Goal: Obtain resource: Obtain resource

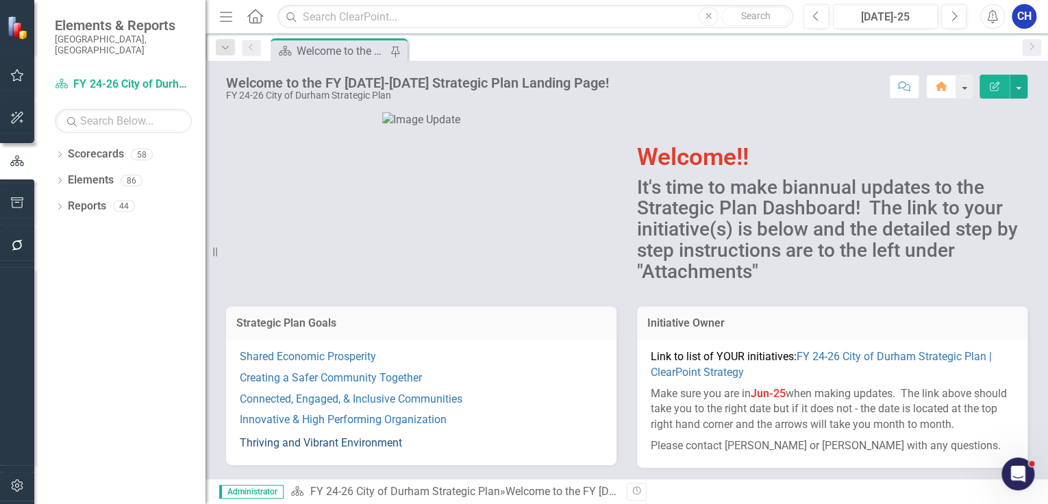
click at [334, 442] on link "Thriving and Vibrant Environment" at bounding box center [321, 442] width 162 height 13
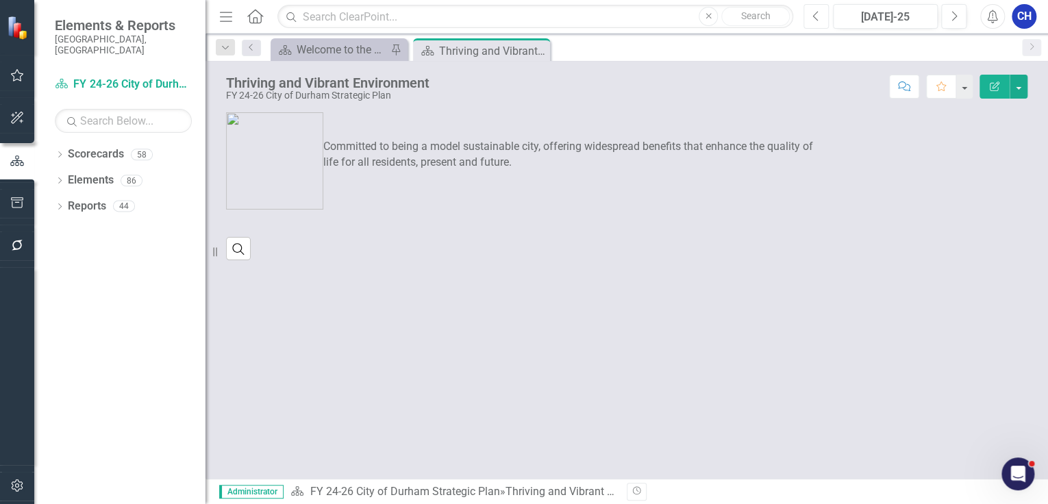
click at [816, 16] on icon "Previous" at bounding box center [816, 16] width 8 height 12
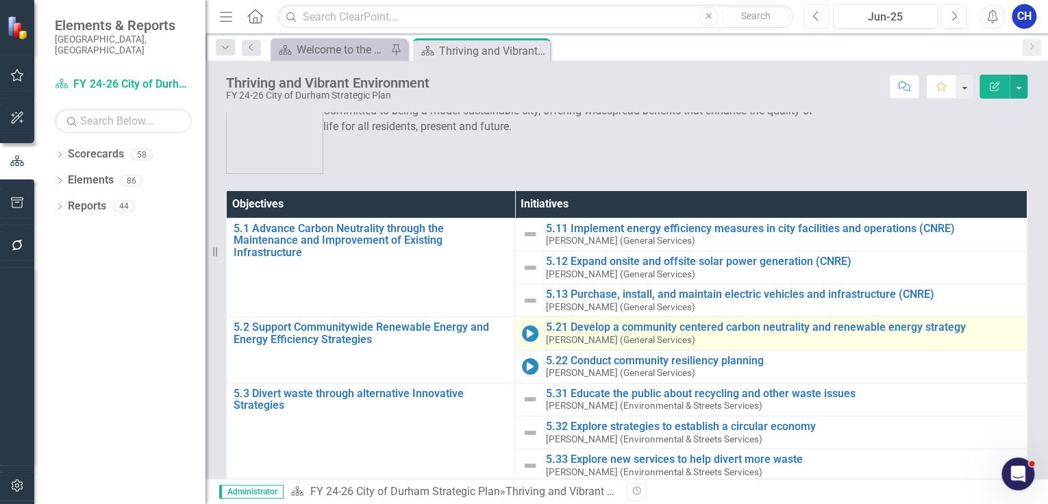
scroll to position [55, 0]
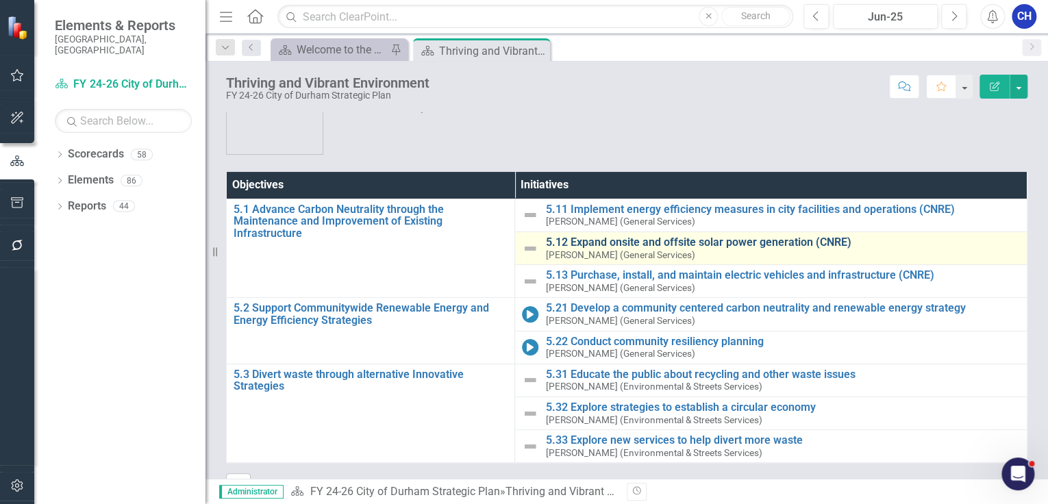
click at [602, 247] on div "5.12 Expand onsite and offsite solar power generation (CNRE) [PERSON_NAME] (Gen…" at bounding box center [782, 248] width 475 height 24
click at [603, 233] on td "5.12 Expand onsite and offsite solar power generation (CNRE) [PERSON_NAME] (Gen…" at bounding box center [771, 248] width 512 height 33
click at [614, 242] on link "5.12 Expand onsite and offsite solar power generation (CNRE)" at bounding box center [782, 242] width 475 height 12
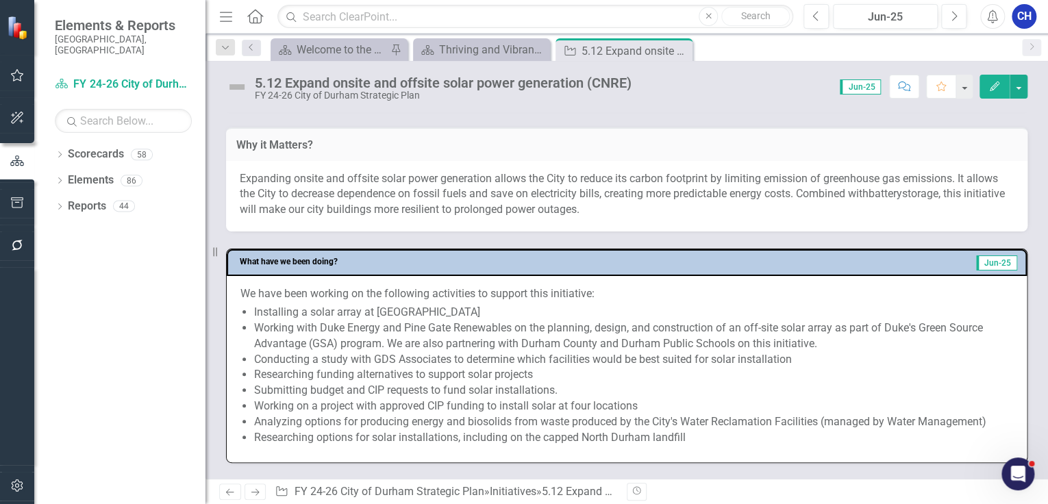
scroll to position [384, 0]
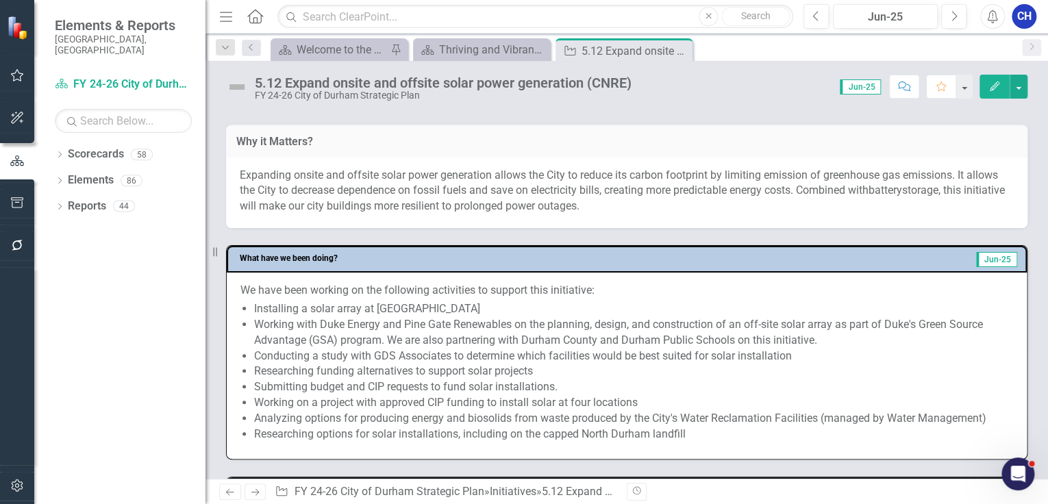
click at [388, 342] on li "Working with Duke Energy and Pine Gate Renewables on the planning, design, and …" at bounding box center [633, 333] width 759 height 32
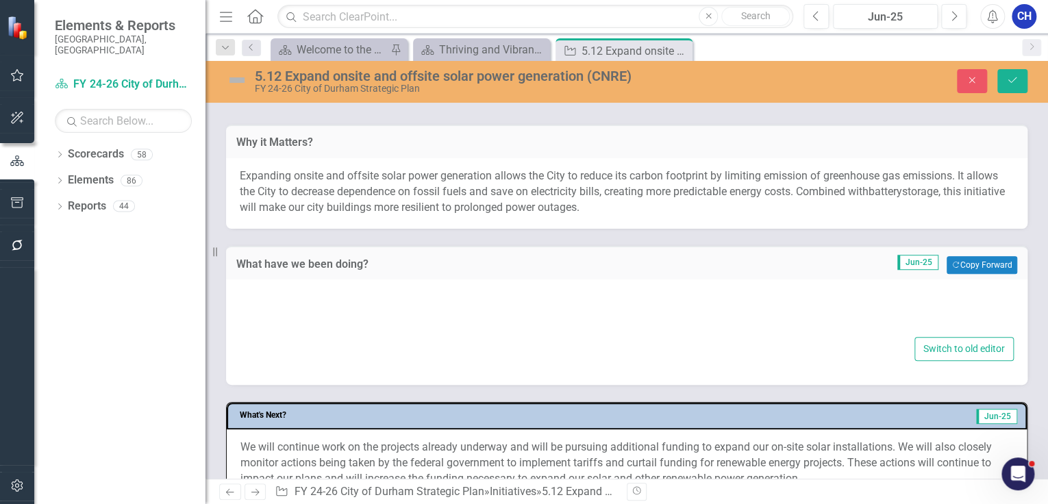
type textarea "<p>We have been working on the following activities to support this initiative:…"
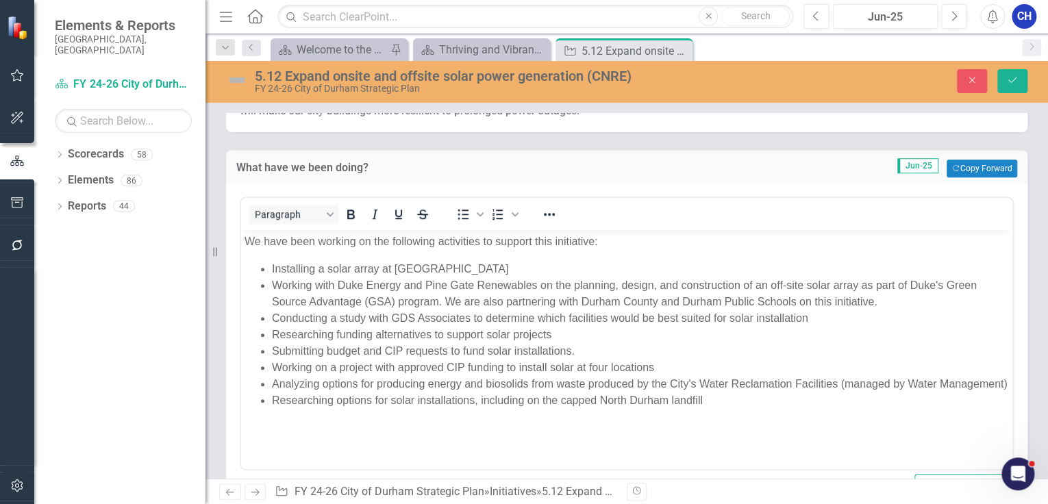
scroll to position [493, 0]
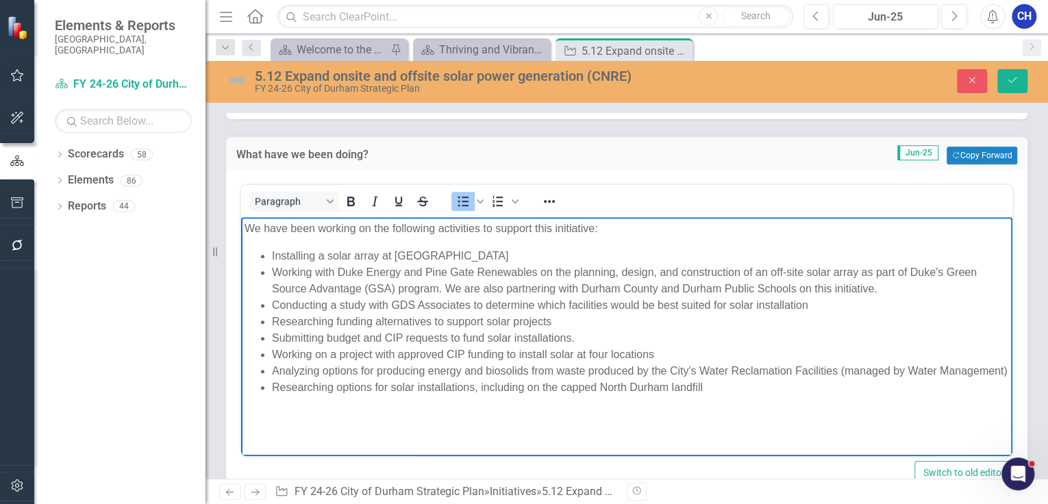
drag, startPoint x: 278, startPoint y: 259, endPoint x: 727, endPoint y: 413, distance: 475.0
click at [727, 413] on body "We have been working on the following activities to support this initiative: In…" at bounding box center [626, 319] width 771 height 205
copy ul "Installing a solar array at [GEOGRAPHIC_DATA] Working with Duke Energy and Pine…"
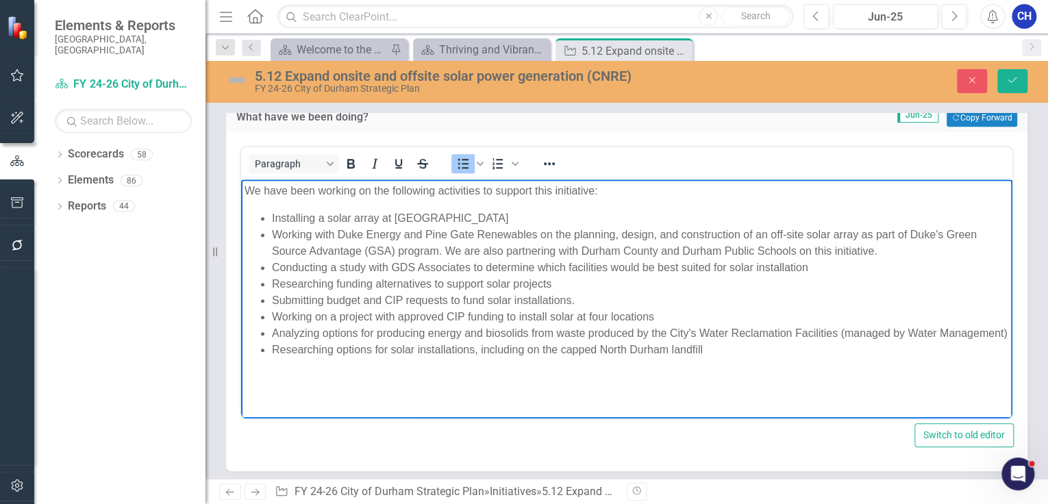
scroll to position [548, 0]
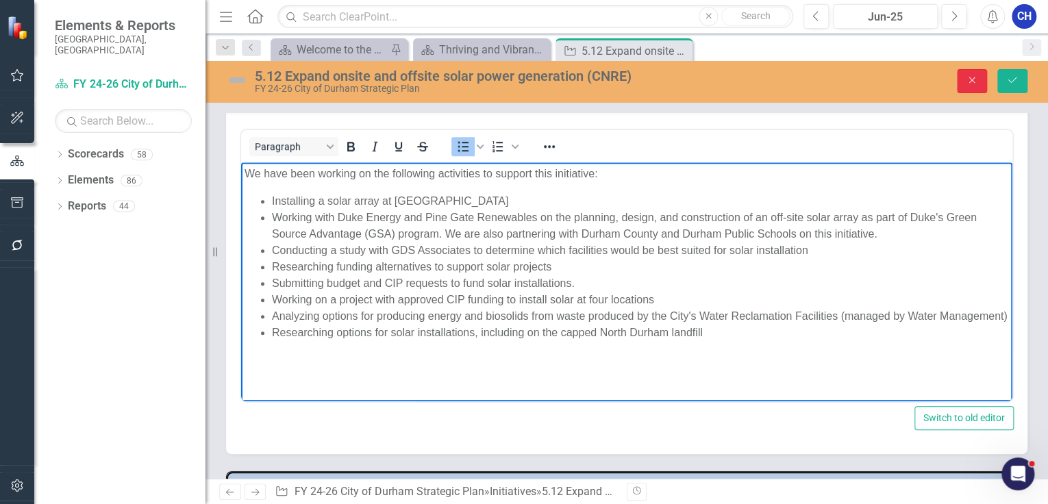
click at [973, 79] on icon "Close" at bounding box center [972, 80] width 12 height 10
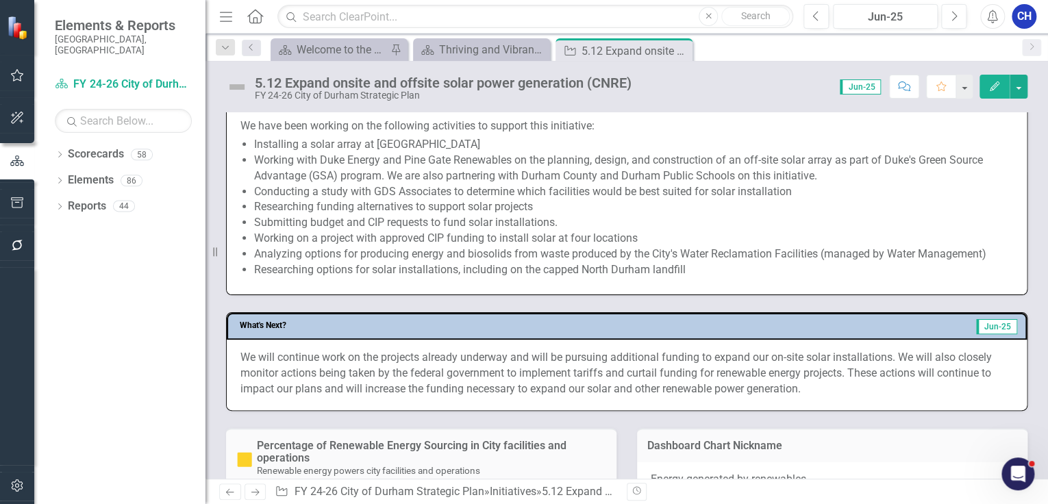
scroll to position [657, 0]
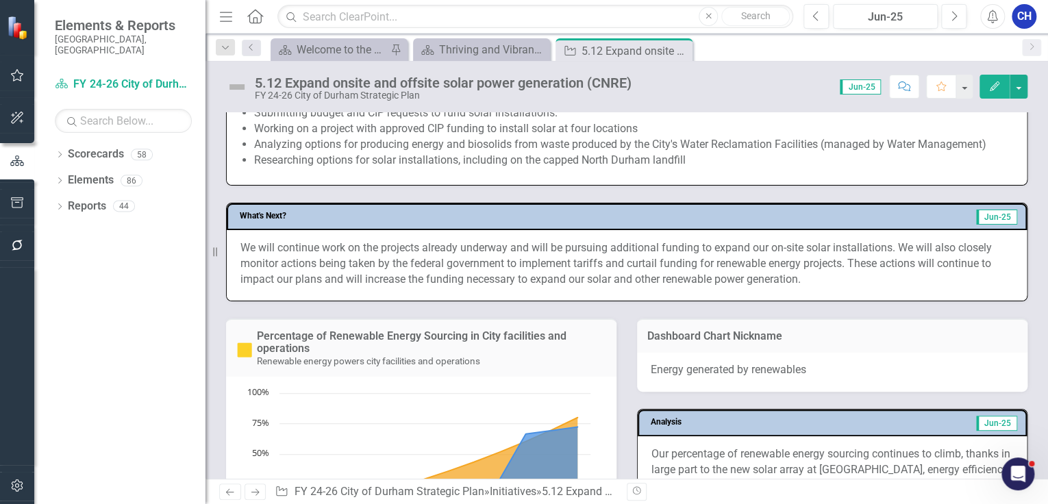
click at [466, 263] on p "We will continue work on the projects already underway and will be pursuing add…" at bounding box center [626, 263] width 773 height 47
click at [466, 262] on p "We will continue work on the projects already underway and will be pursuing add…" at bounding box center [626, 263] width 773 height 47
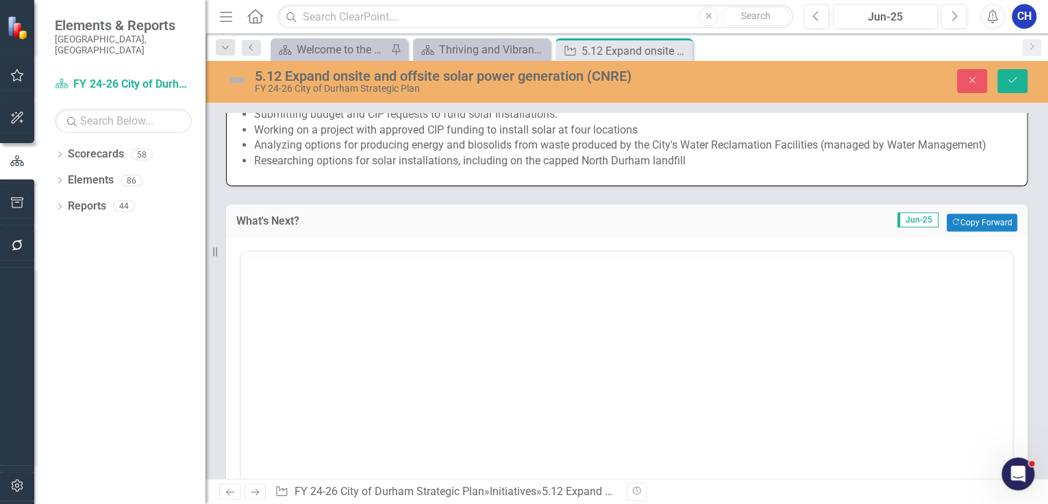
scroll to position [0, 0]
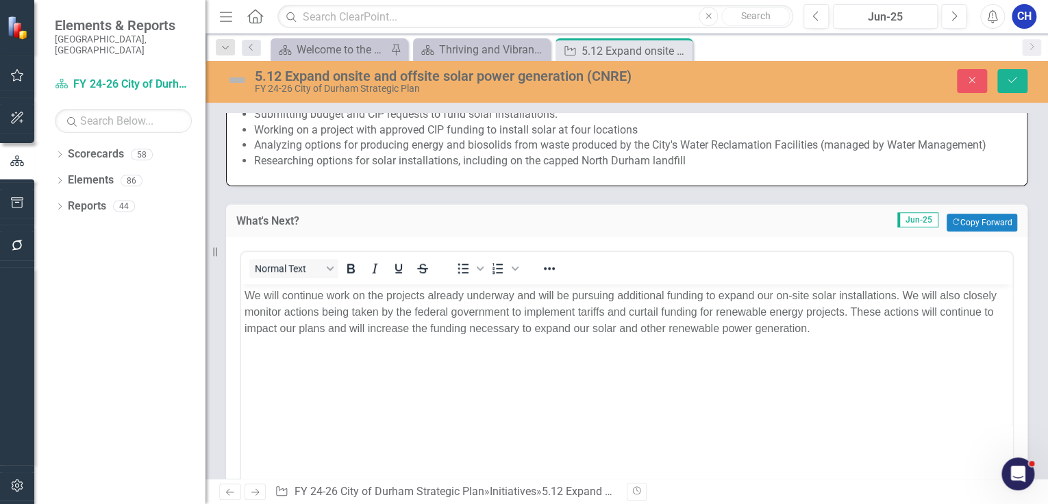
click at [648, 310] on p "We will continue work on the projects already underway and will be pursuing add…" at bounding box center [627, 312] width 764 height 49
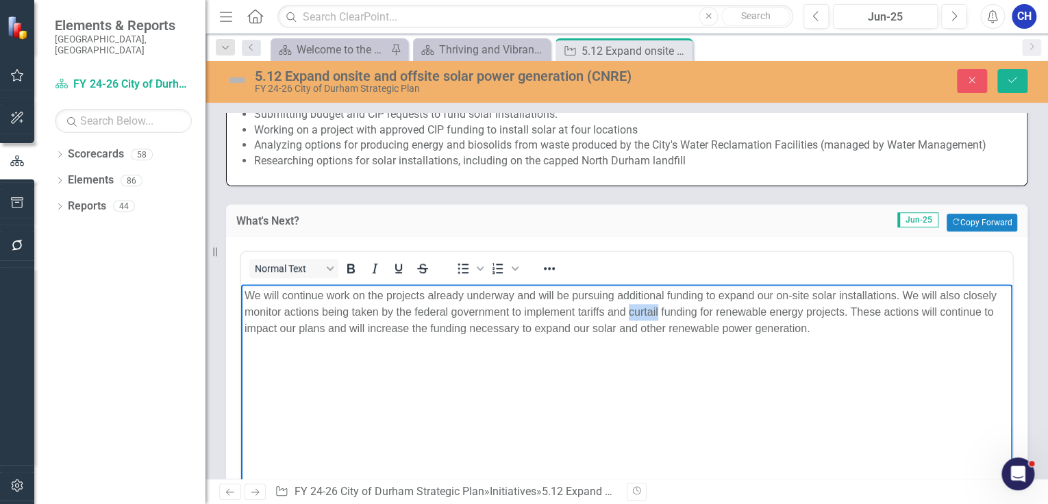
click at [649, 311] on p "We will continue work on the projects already underway and will be pursuing add…" at bounding box center [627, 312] width 764 height 49
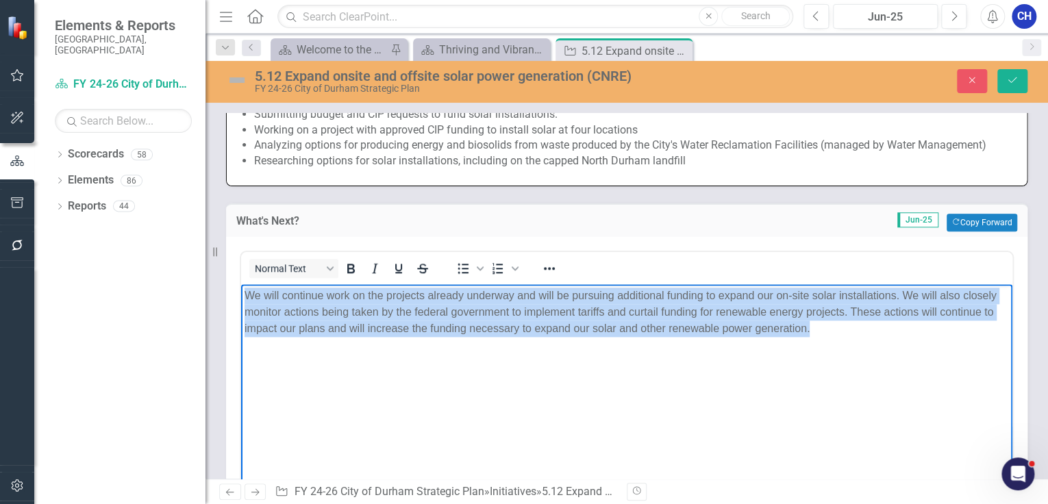
click at [649, 311] on p "We will continue work on the projects already underway and will be pursuing add…" at bounding box center [627, 312] width 764 height 49
copy p "We will continue work on the projects already underway and will be pursuing add…"
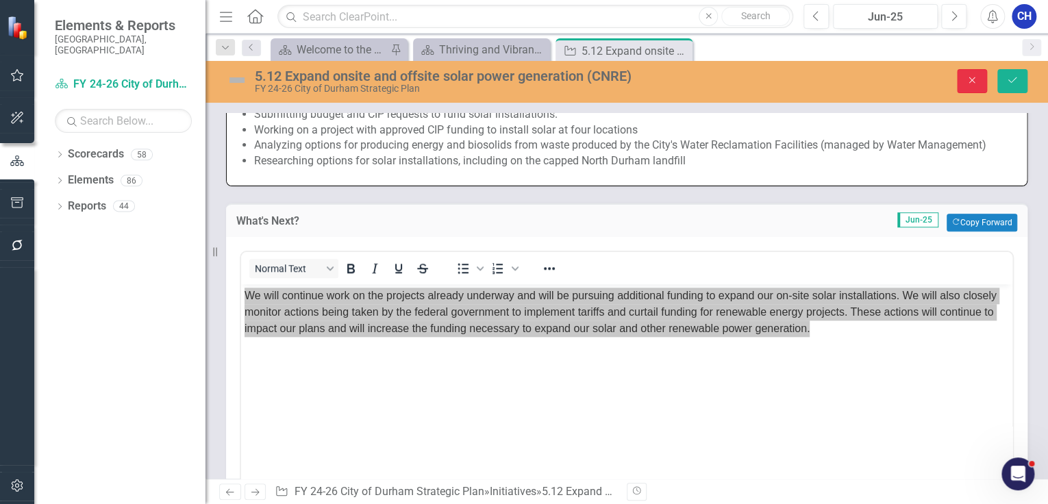
click at [984, 86] on button "Close" at bounding box center [972, 81] width 30 height 24
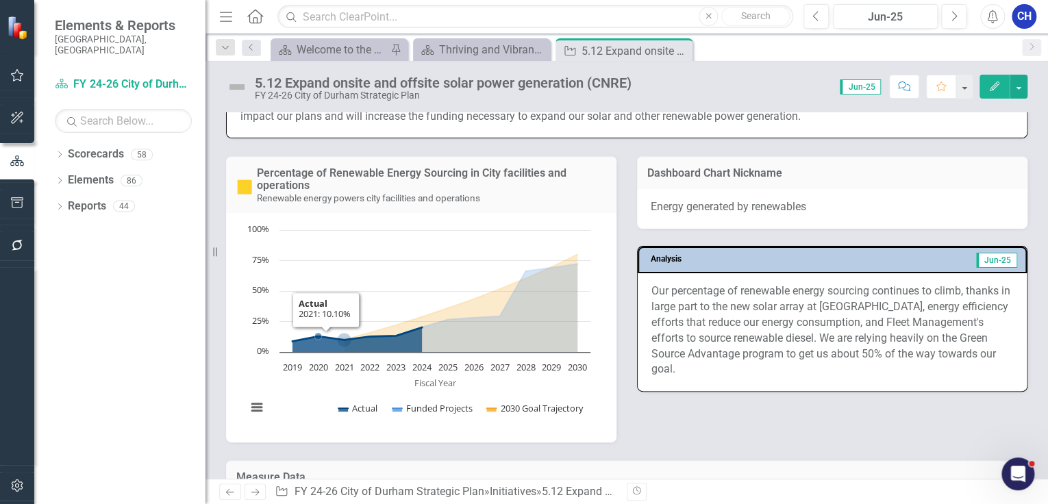
scroll to position [822, 0]
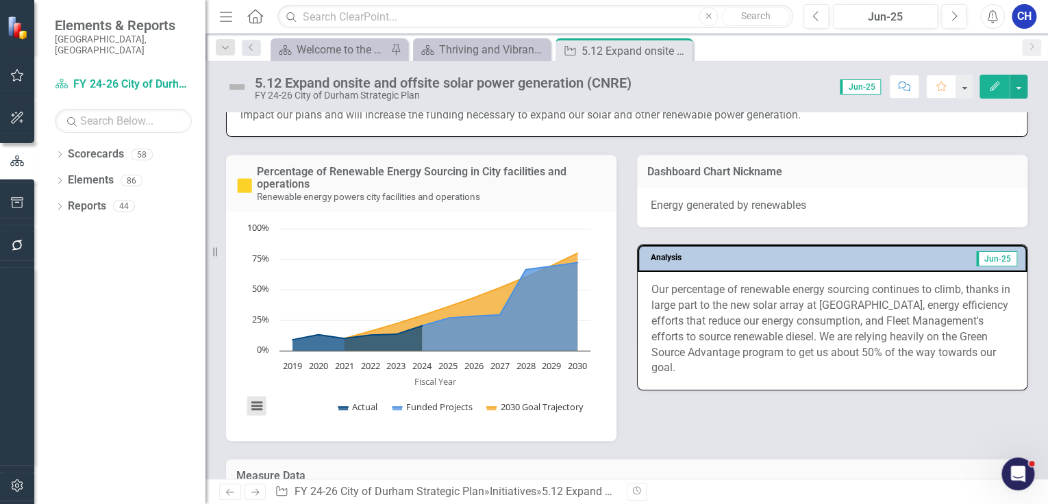
click at [255, 401] on button "View chart menu, Chart" at bounding box center [256, 406] width 19 height 19
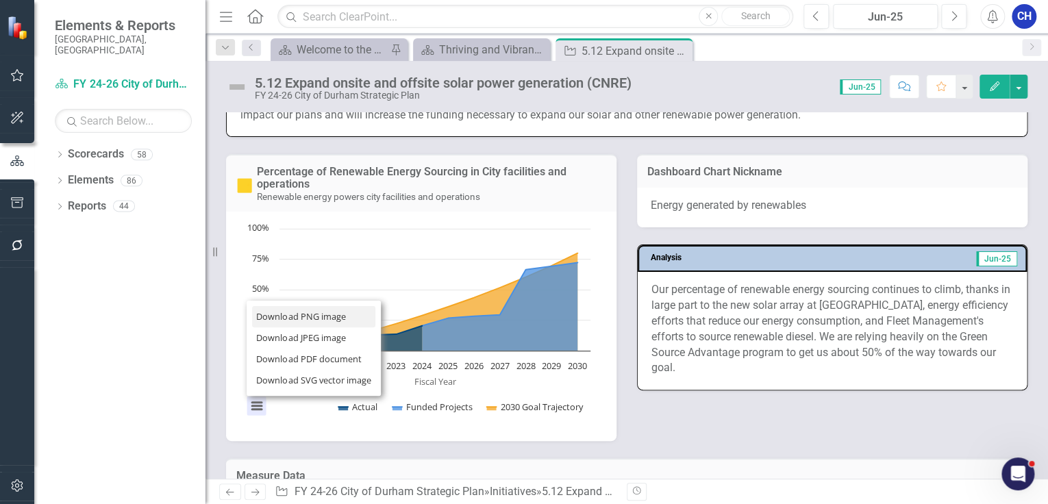
click at [293, 316] on li "Download PNG image" at bounding box center [313, 316] width 123 height 21
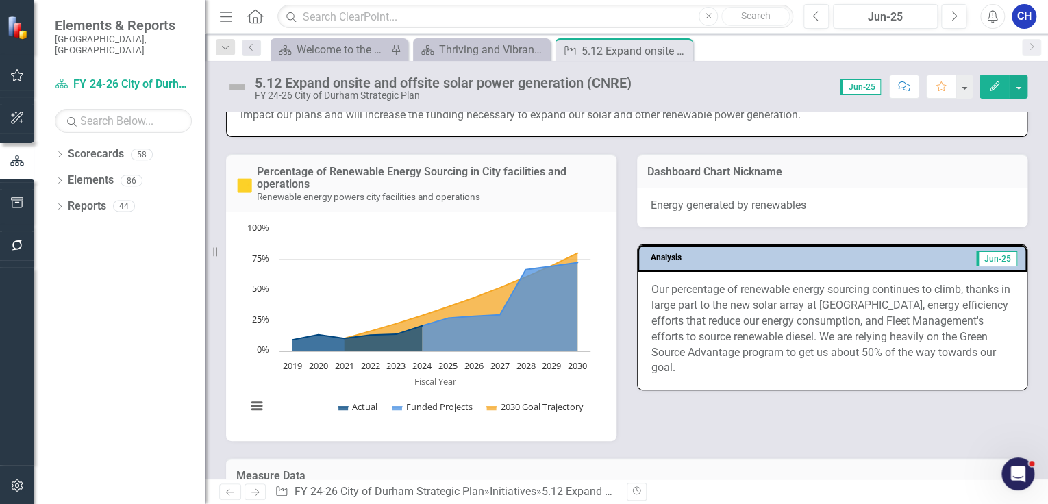
drag, startPoint x: 893, startPoint y: 427, endPoint x: 1025, endPoint y: 419, distance: 132.4
click at [892, 427] on div "Percentage of Renewable Energy Sourcing in City facilities and operations Renew…" at bounding box center [627, 289] width 822 height 304
click at [790, 340] on p "Our percentage of renewable energy sourcing continues to climb, thanks in large…" at bounding box center [832, 329] width 362 height 94
click at [791, 340] on p "Our percentage of renewable energy sourcing continues to climb, thanks in large…" at bounding box center [832, 329] width 362 height 94
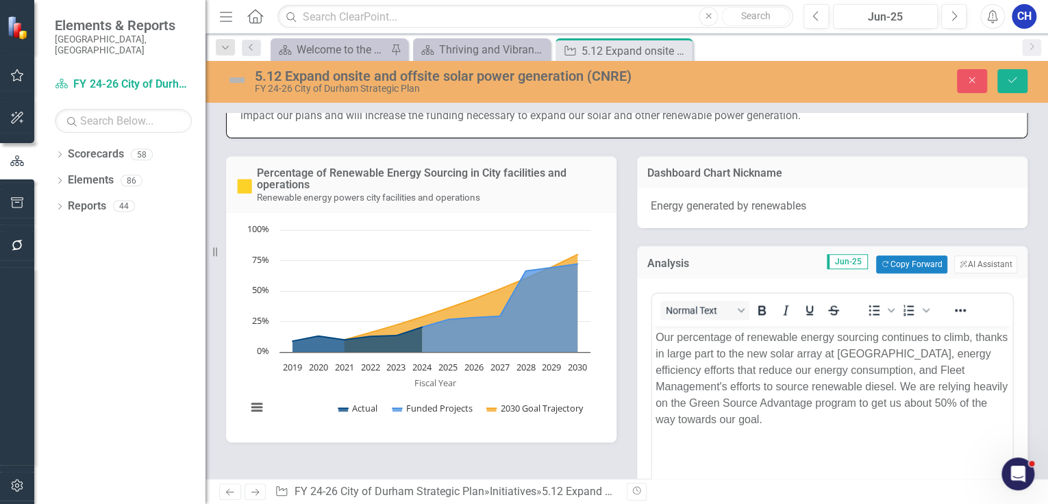
scroll to position [0, 0]
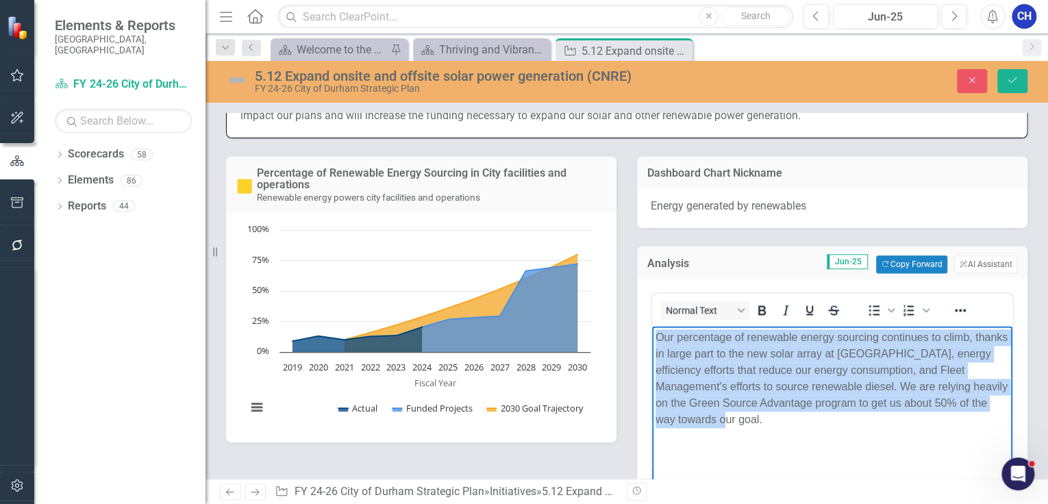
drag, startPoint x: 658, startPoint y: 336, endPoint x: 802, endPoint y: 434, distance: 173.6
click at [802, 434] on body "Our percentage of renewable energy sourcing continues to climb, thanks in large…" at bounding box center [832, 428] width 360 height 205
copy p "Our percentage of renewable energy sourcing continues to climb, thanks in large…"
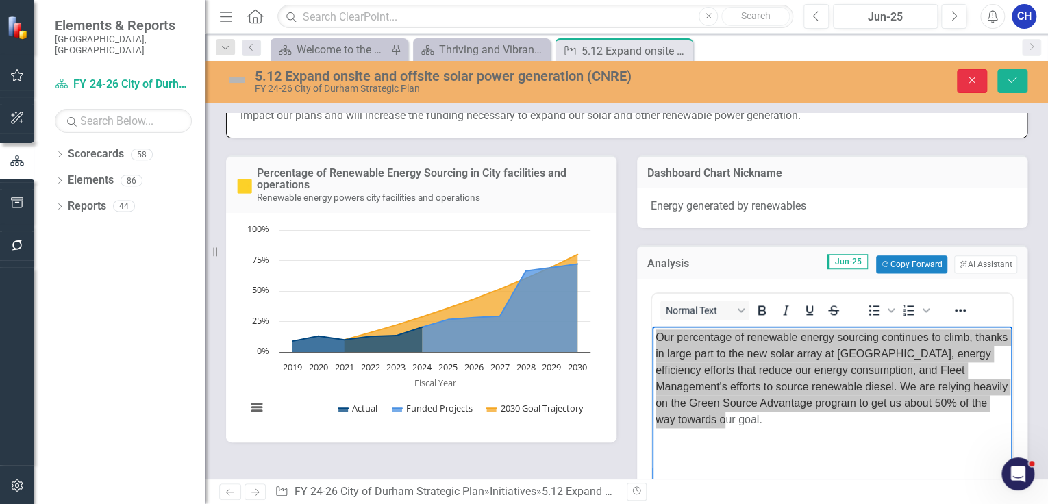
drag, startPoint x: 969, startPoint y: 87, endPoint x: 888, endPoint y: 112, distance: 85.4
click at [969, 87] on button "Close" at bounding box center [972, 81] width 30 height 24
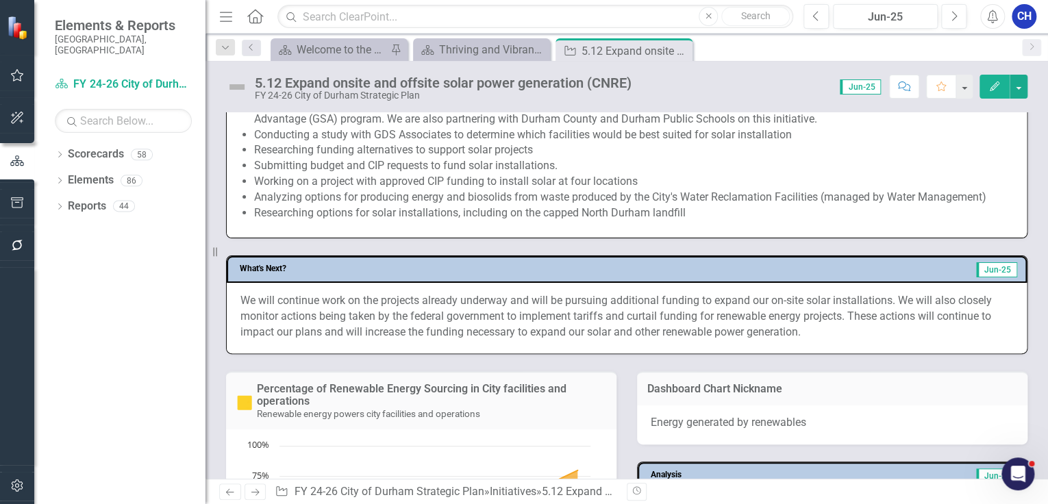
scroll to position [603, 0]
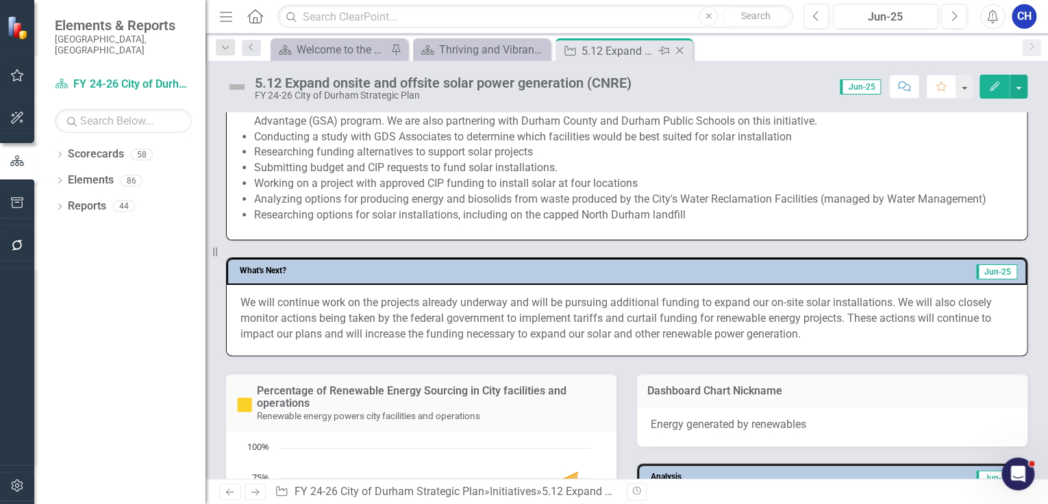
click at [680, 49] on icon "Close" at bounding box center [680, 50] width 14 height 11
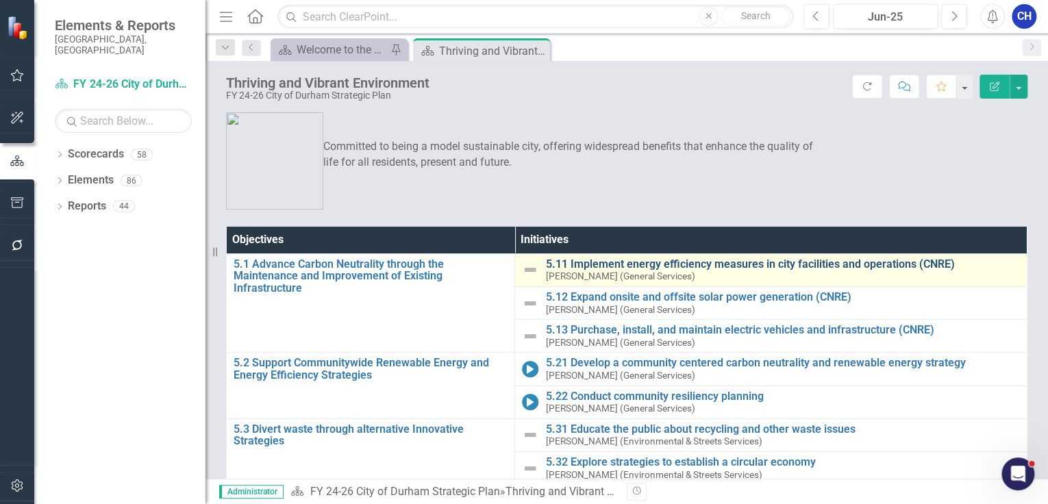
click at [654, 267] on link "5.11 Implement energy efficiency measures in city facilities and operations (CN…" at bounding box center [782, 264] width 475 height 12
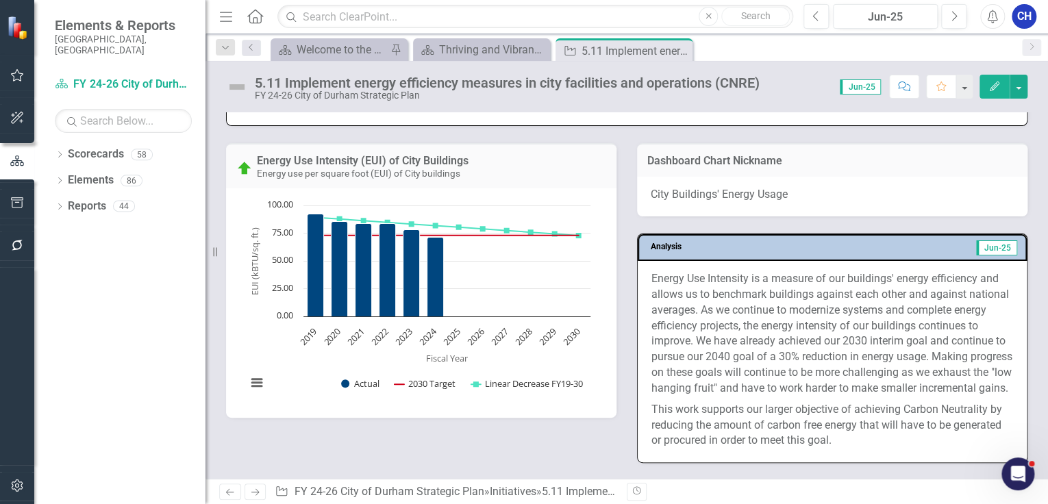
scroll to position [877, 0]
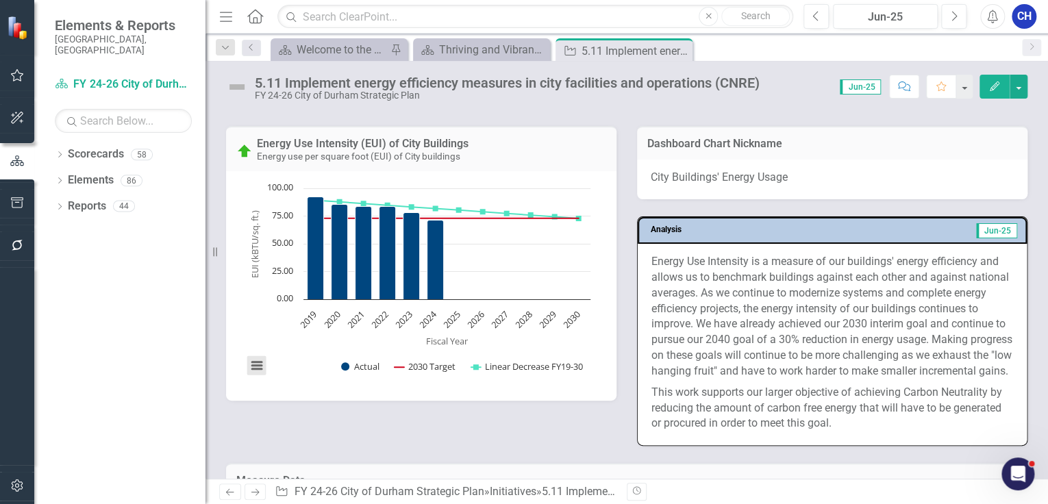
click at [263, 356] on button "View chart menu, Chart" at bounding box center [256, 365] width 19 height 19
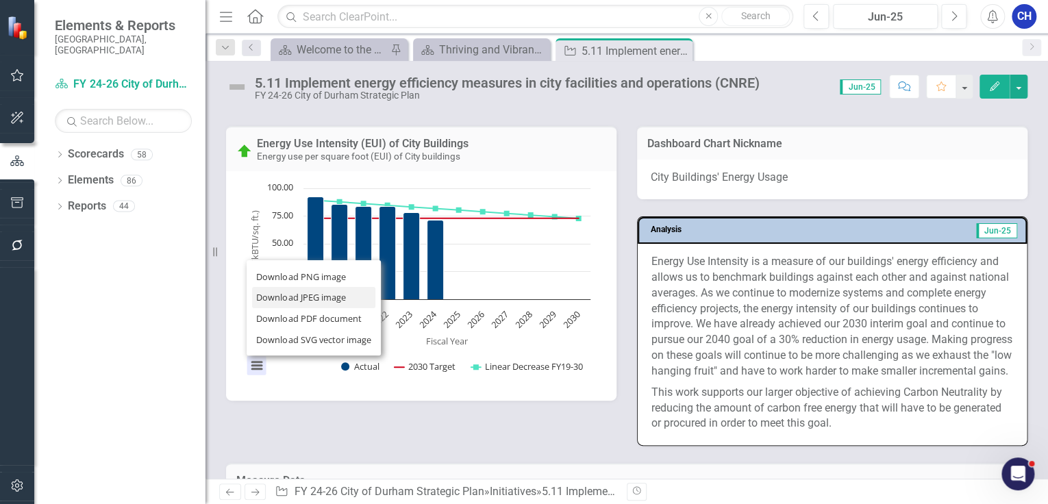
click at [293, 287] on li "Download JPEG image" at bounding box center [313, 297] width 123 height 21
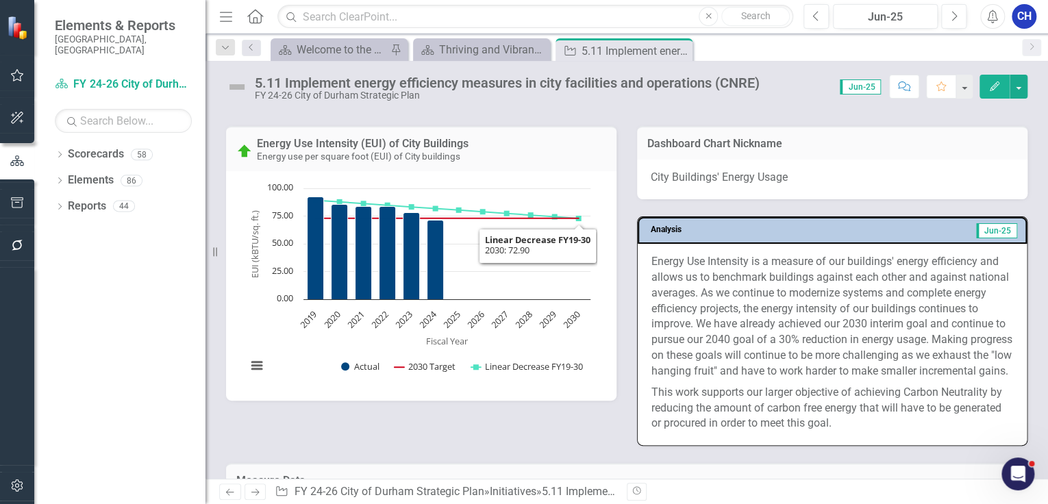
click at [750, 345] on p "Energy Use Intensity is a measure of our buildings' energy efficiency and allow…" at bounding box center [832, 318] width 362 height 128
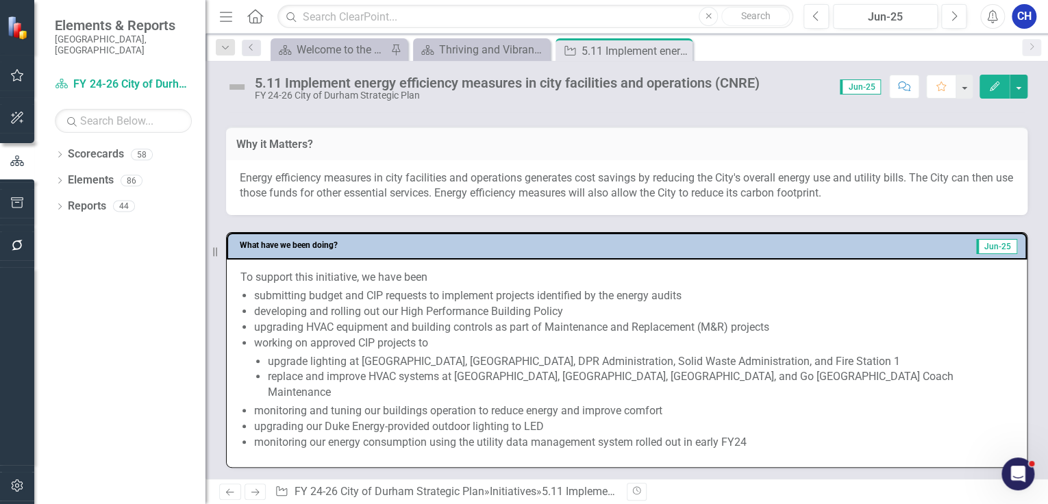
scroll to position [384, 0]
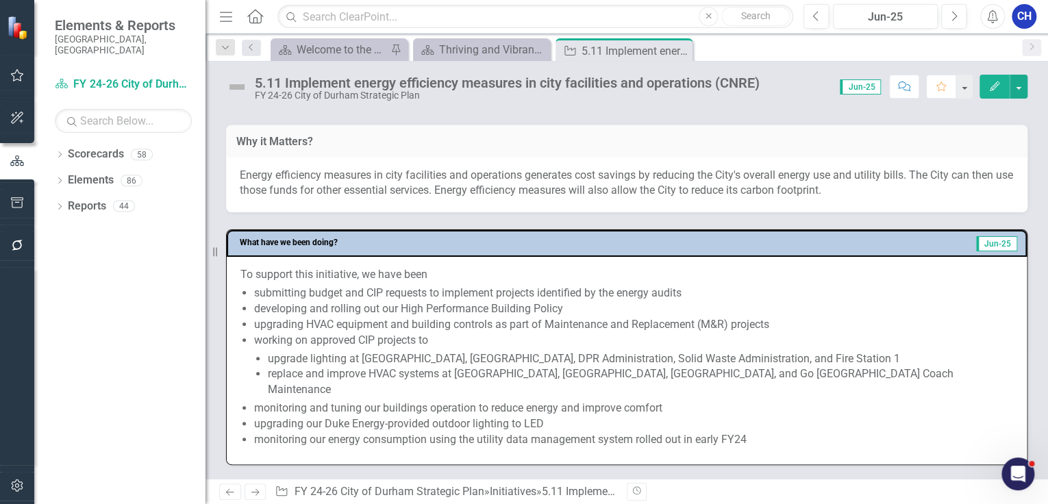
click at [389, 334] on li "working on approved CIP projects to upgrade lighting at [GEOGRAPHIC_DATA], [GEO…" at bounding box center [633, 365] width 759 height 65
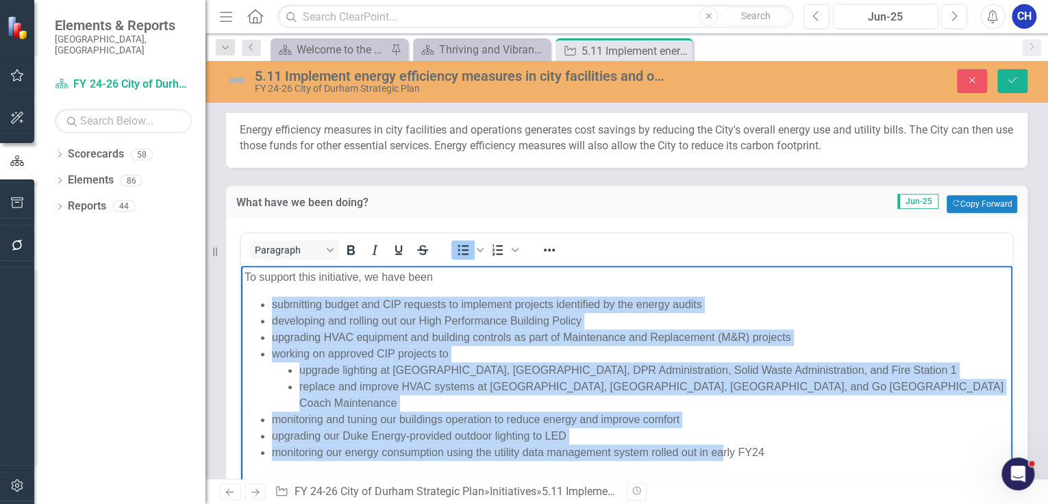
scroll to position [493, 0]
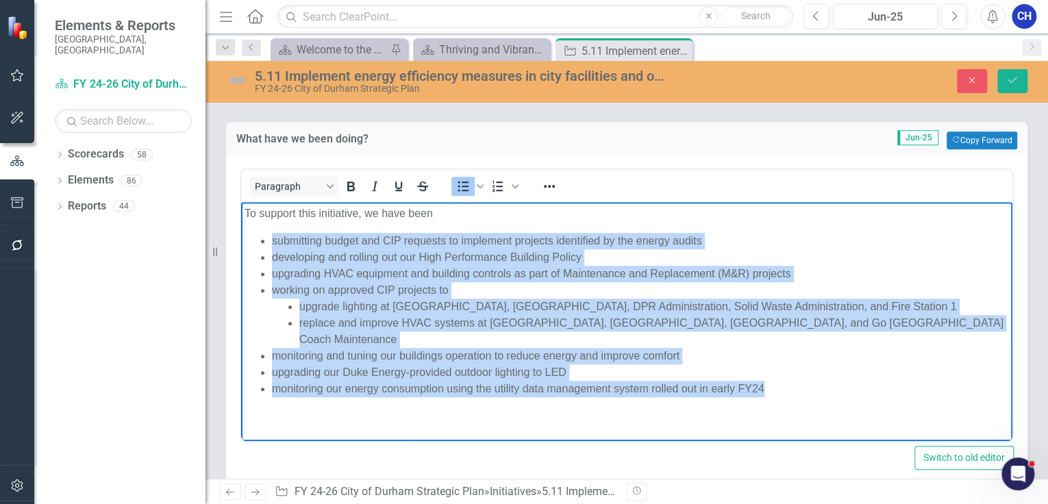
drag, startPoint x: 273, startPoint y: 236, endPoint x: 797, endPoint y: 385, distance: 544.6
click at [797, 385] on body "To support this initiative, we have been submitting budget and CIP requests to …" at bounding box center [626, 306] width 771 height 210
copy ul "submitting budget and CIP requests to implement projects identified by the ener…"
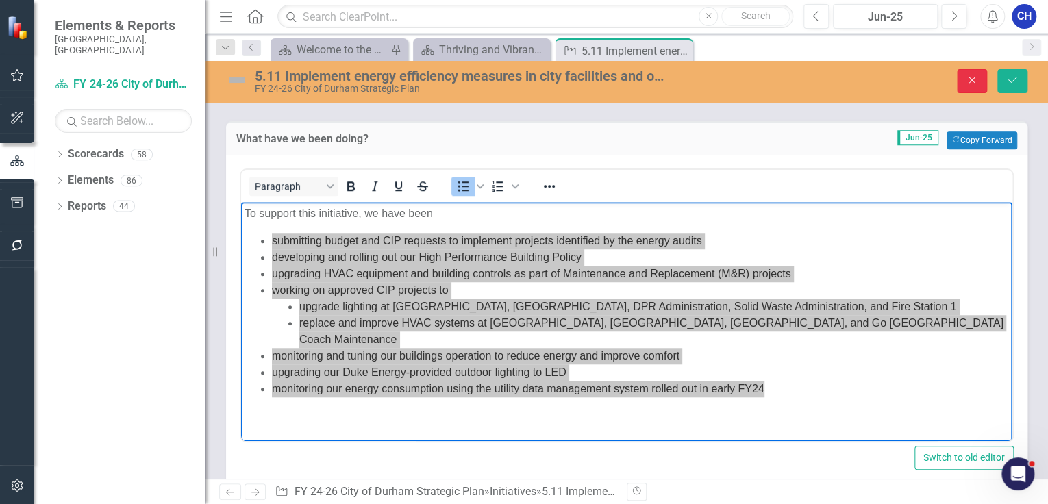
click at [971, 79] on icon "button" at bounding box center [972, 80] width 6 height 6
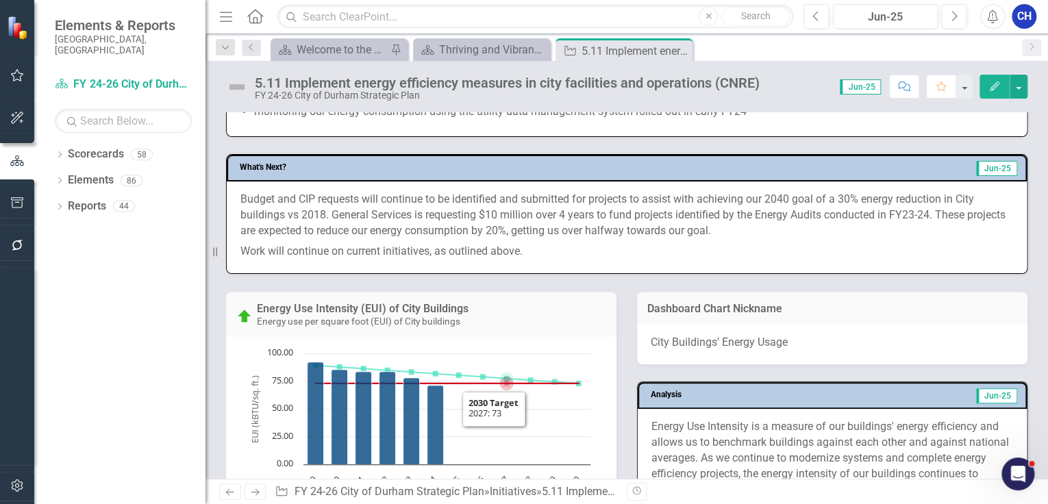
scroll to position [712, 0]
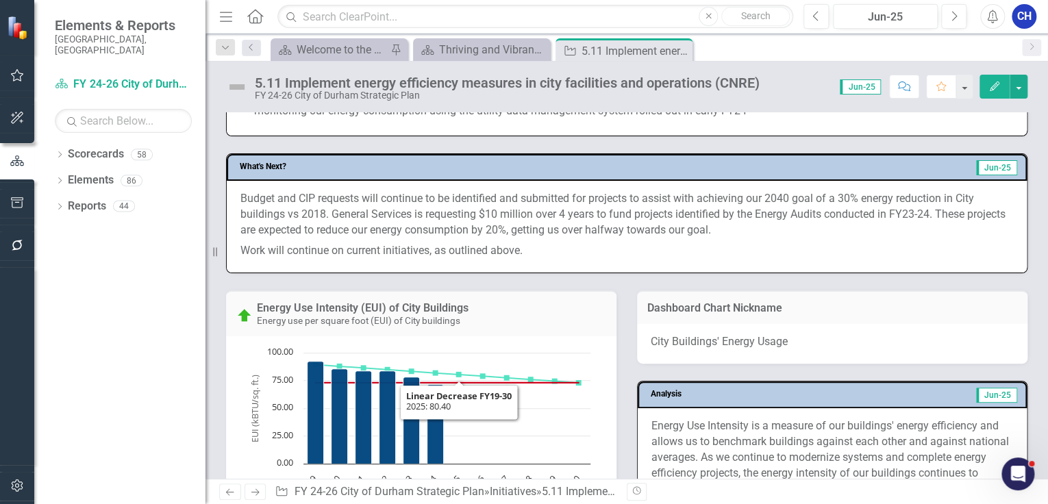
click at [444, 191] on p "Budget and CIP requests will continue to be identified and submitted for projec…" at bounding box center [626, 216] width 773 height 50
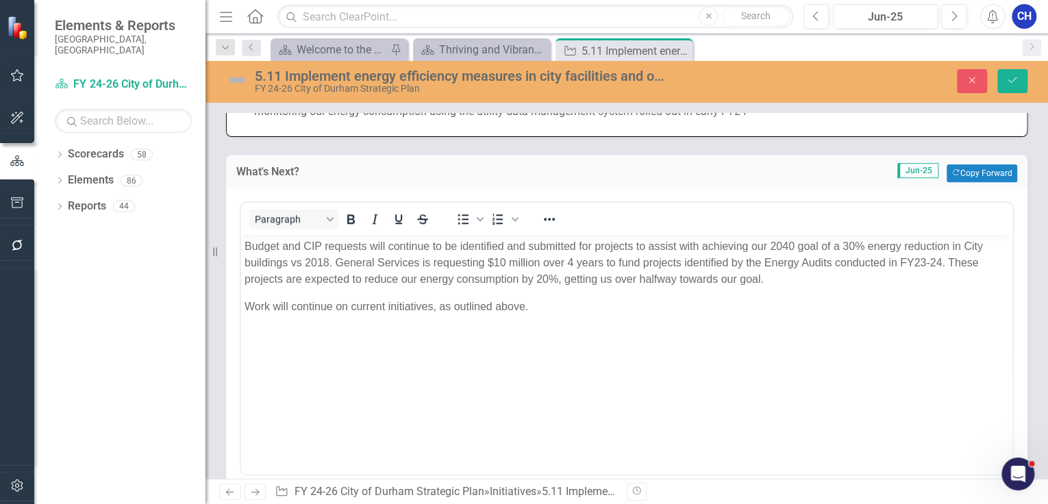
scroll to position [657, 0]
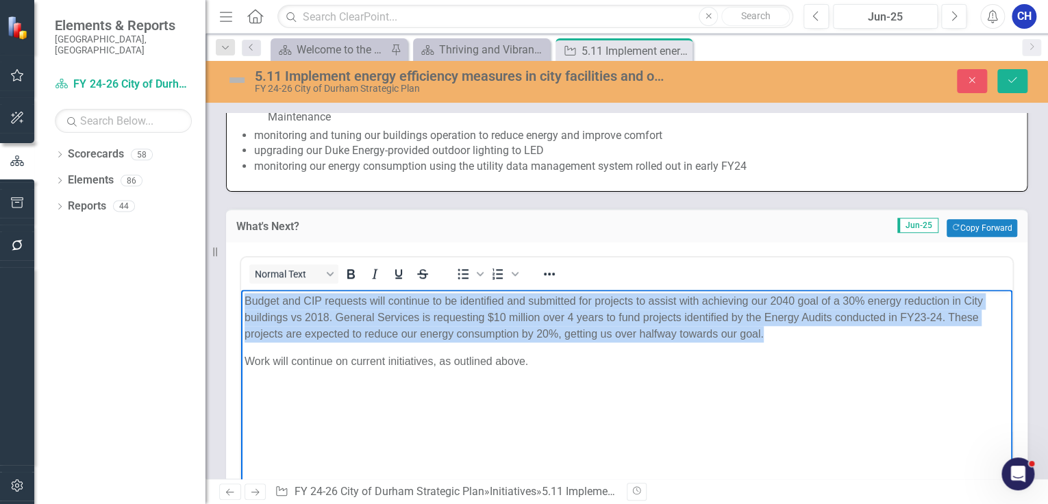
drag, startPoint x: 788, startPoint y: 336, endPoint x: 273, endPoint y: 295, distance: 516.0
click at [241, 290] on html "Budget and CIP requests will continue to be identified and submitted for projec…" at bounding box center [626, 392] width 771 height 205
copy p "Budget and CIP requests will continue to be identified and submitted for projec…"
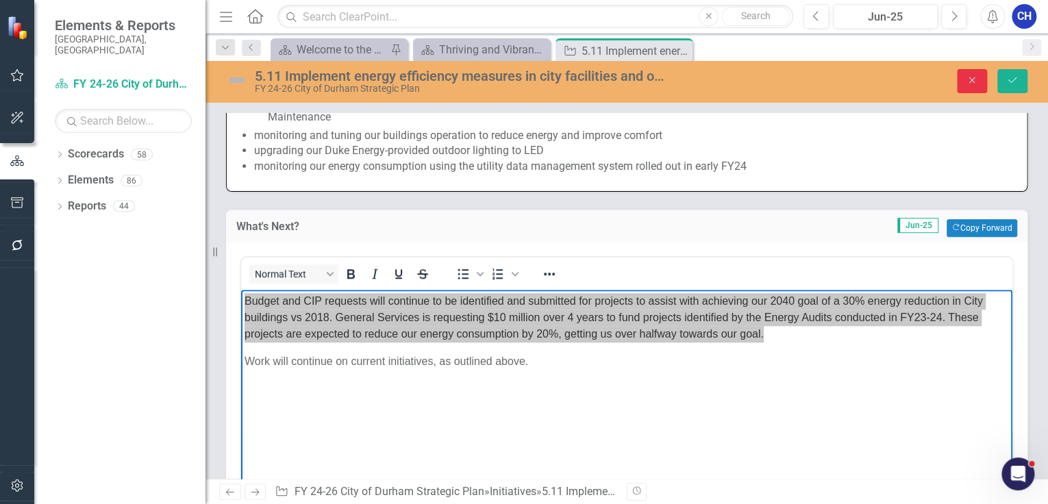
click at [970, 87] on button "Close" at bounding box center [972, 81] width 30 height 24
